Goal: Find specific page/section: Find specific page/section

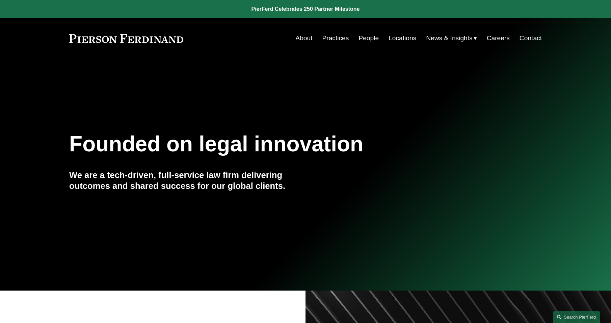
click at [364, 36] on link "People" at bounding box center [369, 38] width 20 height 13
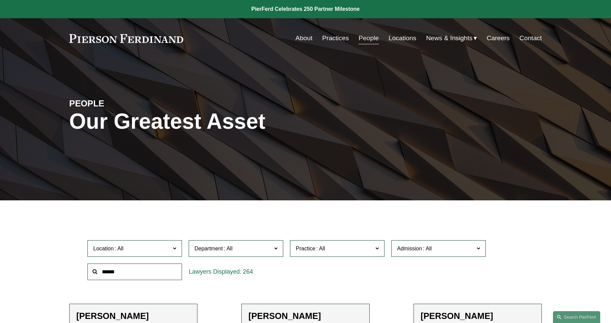
click at [142, 270] on input "text" at bounding box center [134, 271] width 95 height 17
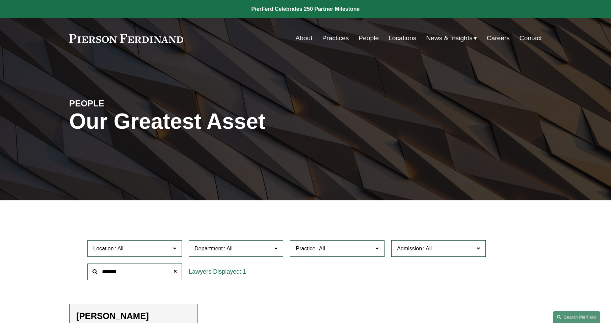
type input "*******"
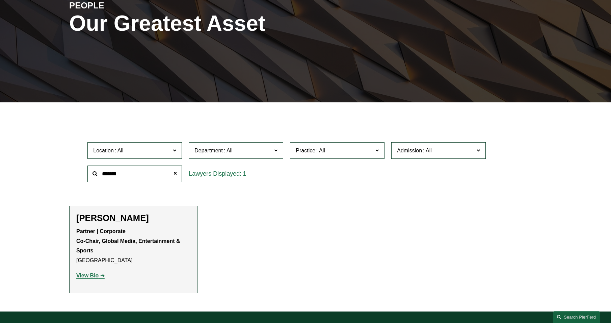
scroll to position [101, 0]
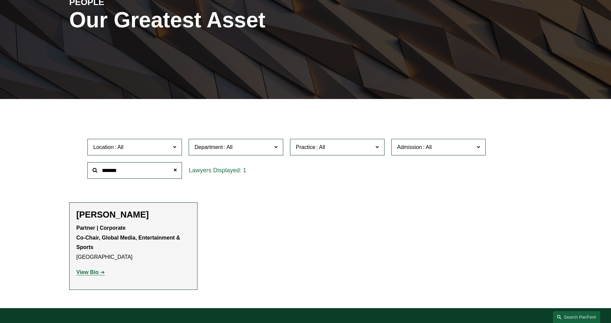
click at [80, 275] on strong "View Bio" at bounding box center [87, 272] width 22 height 6
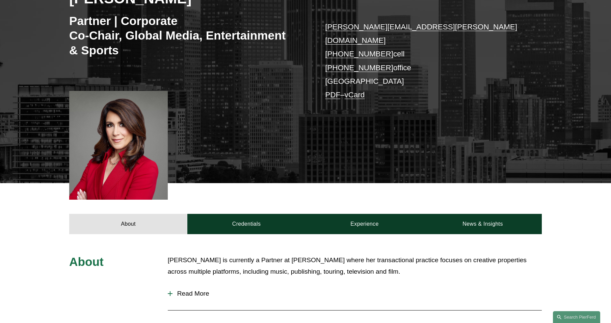
scroll to position [135, 0]
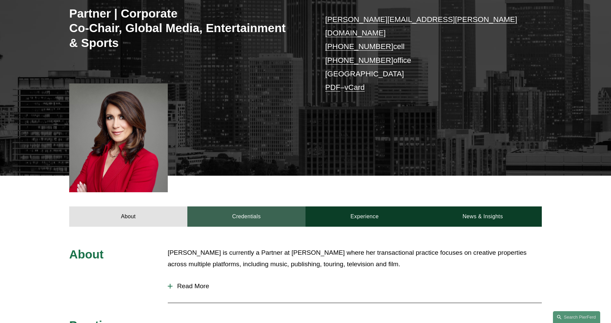
click at [248, 206] on link "Credentials" at bounding box center [246, 216] width 118 height 20
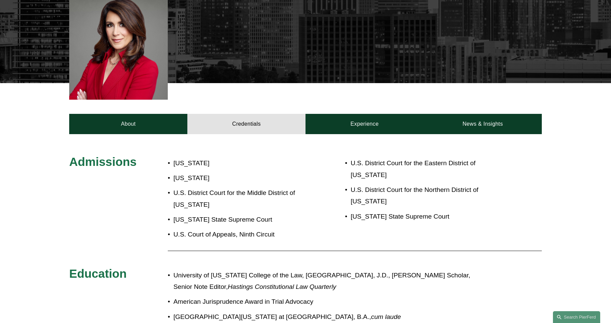
scroll to position [236, 0]
